Goal: Find specific page/section

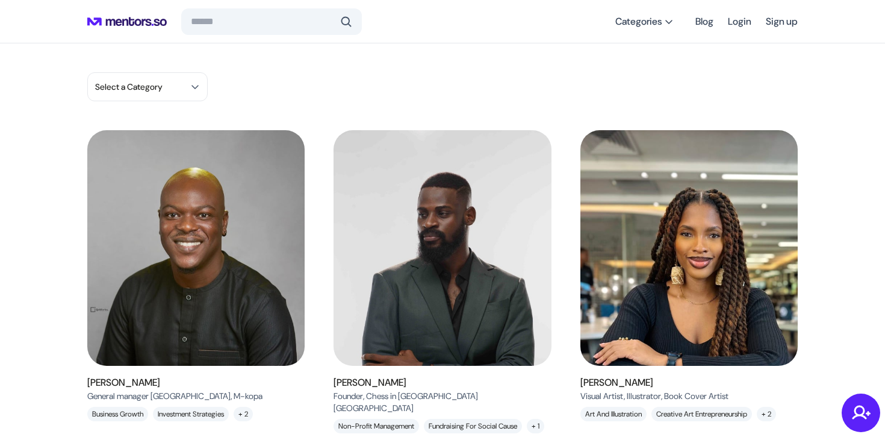
click at [148, 20] on icon at bounding box center [127, 22] width 80 height 34
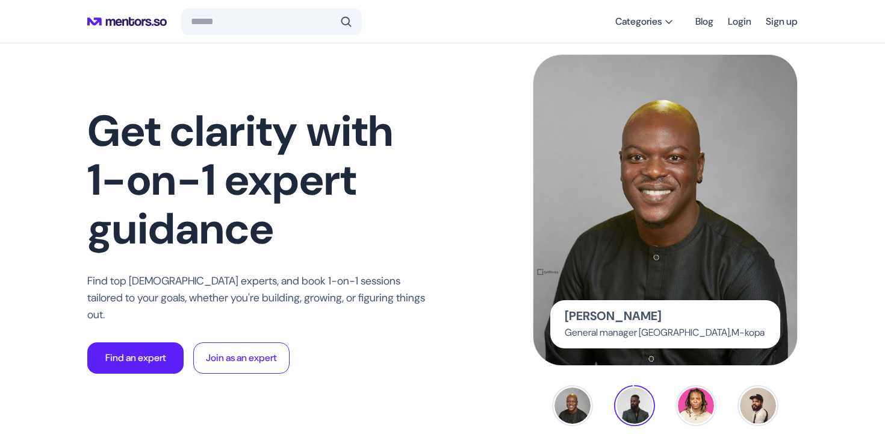
click at [221, 22] on input "search" at bounding box center [263, 22] width 145 height 12
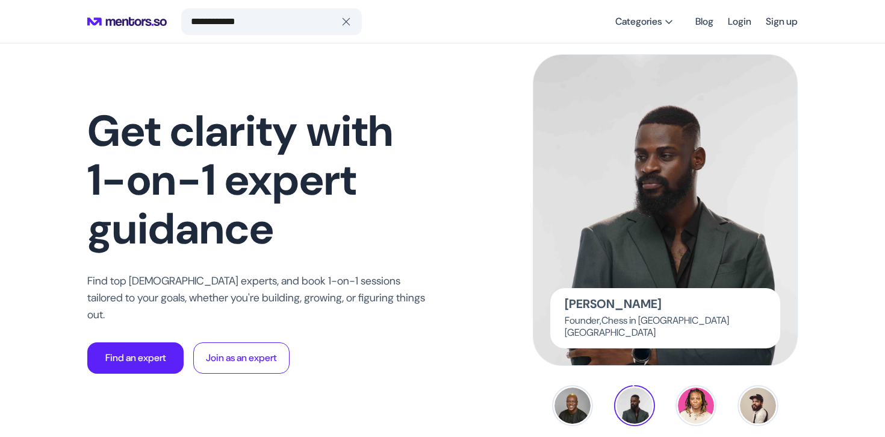
type input "**********"
